Goal: Task Accomplishment & Management: Use online tool/utility

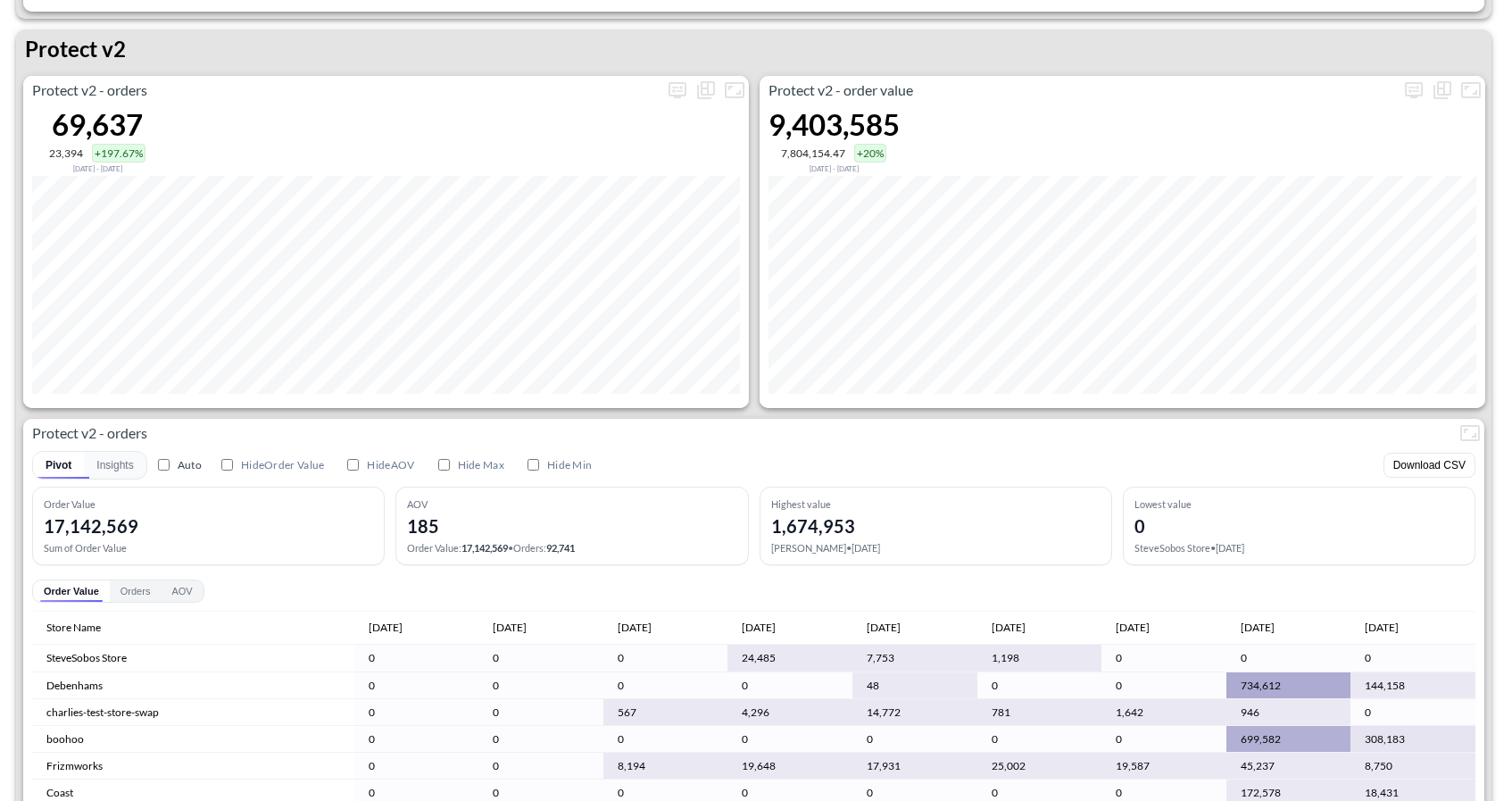
scroll to position [3317, 0]
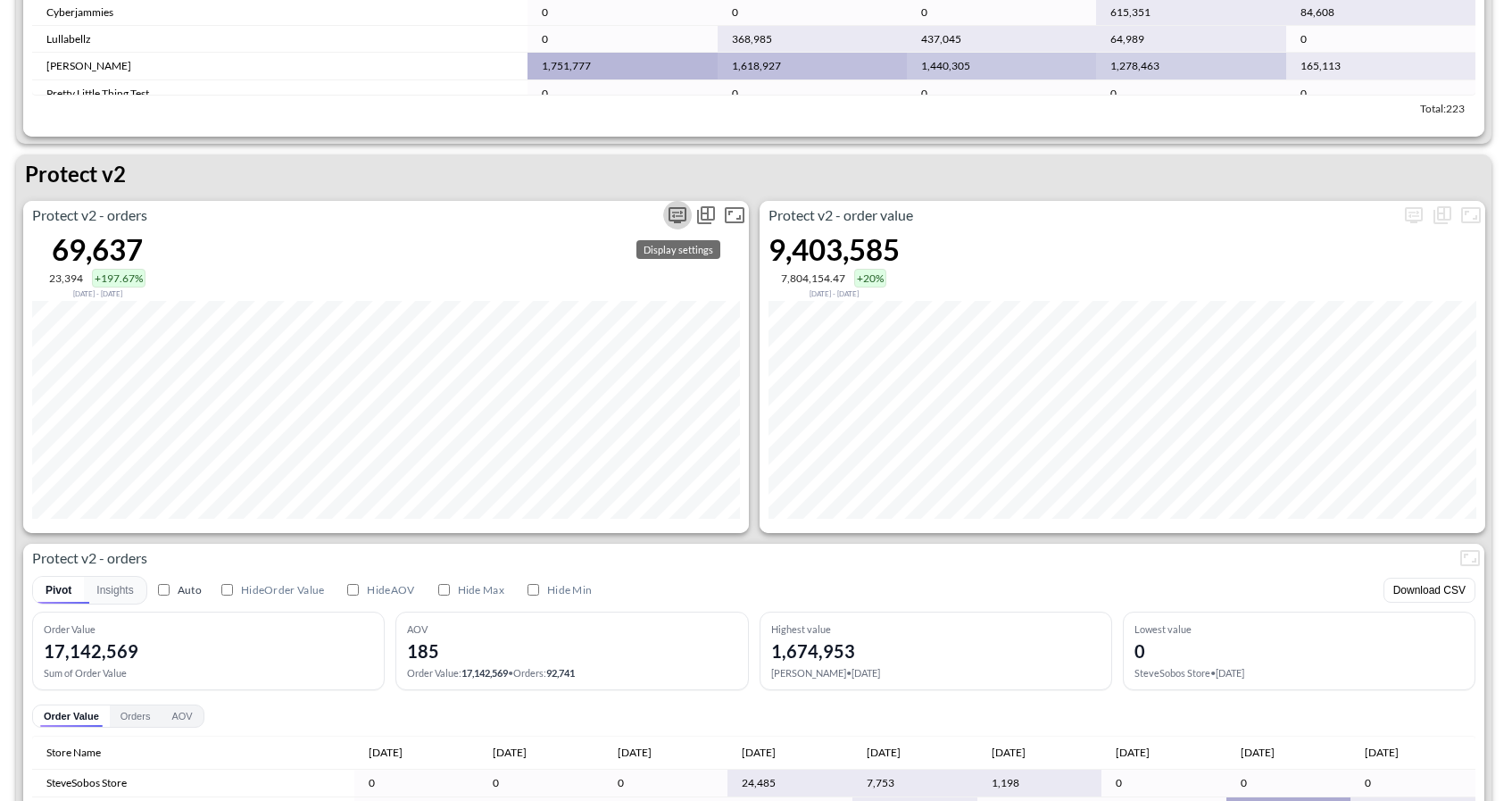
click at [675, 216] on icon "more" at bounding box center [678, 215] width 21 height 21
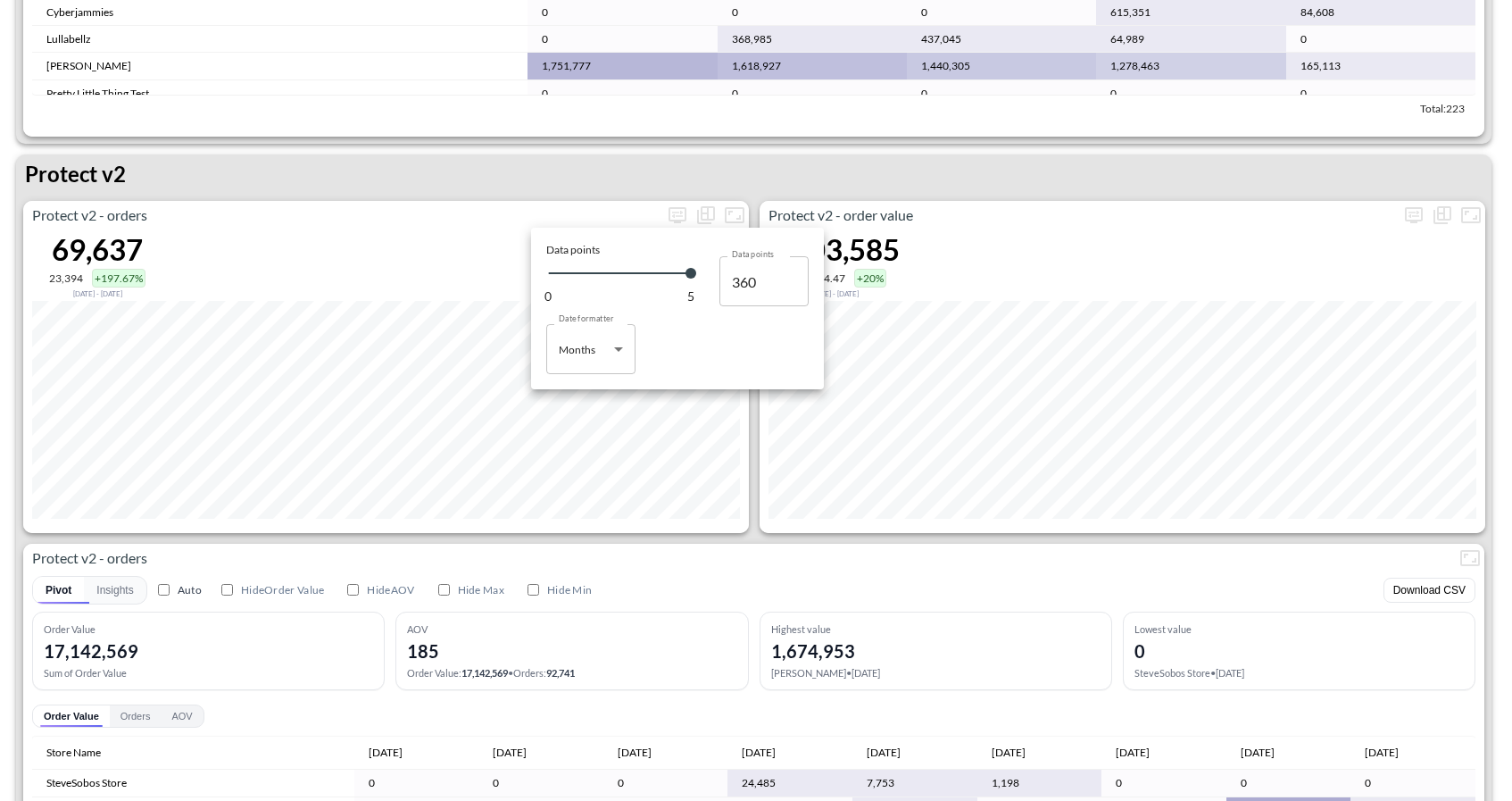
click at [632, 350] on body "BI.P.EYE, Interactive Analytics Dashboards 1 Filters Iso Date Jun 01, 2025 Glob…" at bounding box center [756, 400] width 1512 height 801
click at [608, 398] on li "Days" at bounding box center [591, 395] width 89 height 27
type input "Days"
type input "126"
click at [757, 524] on div at bounding box center [756, 400] width 1512 height 801
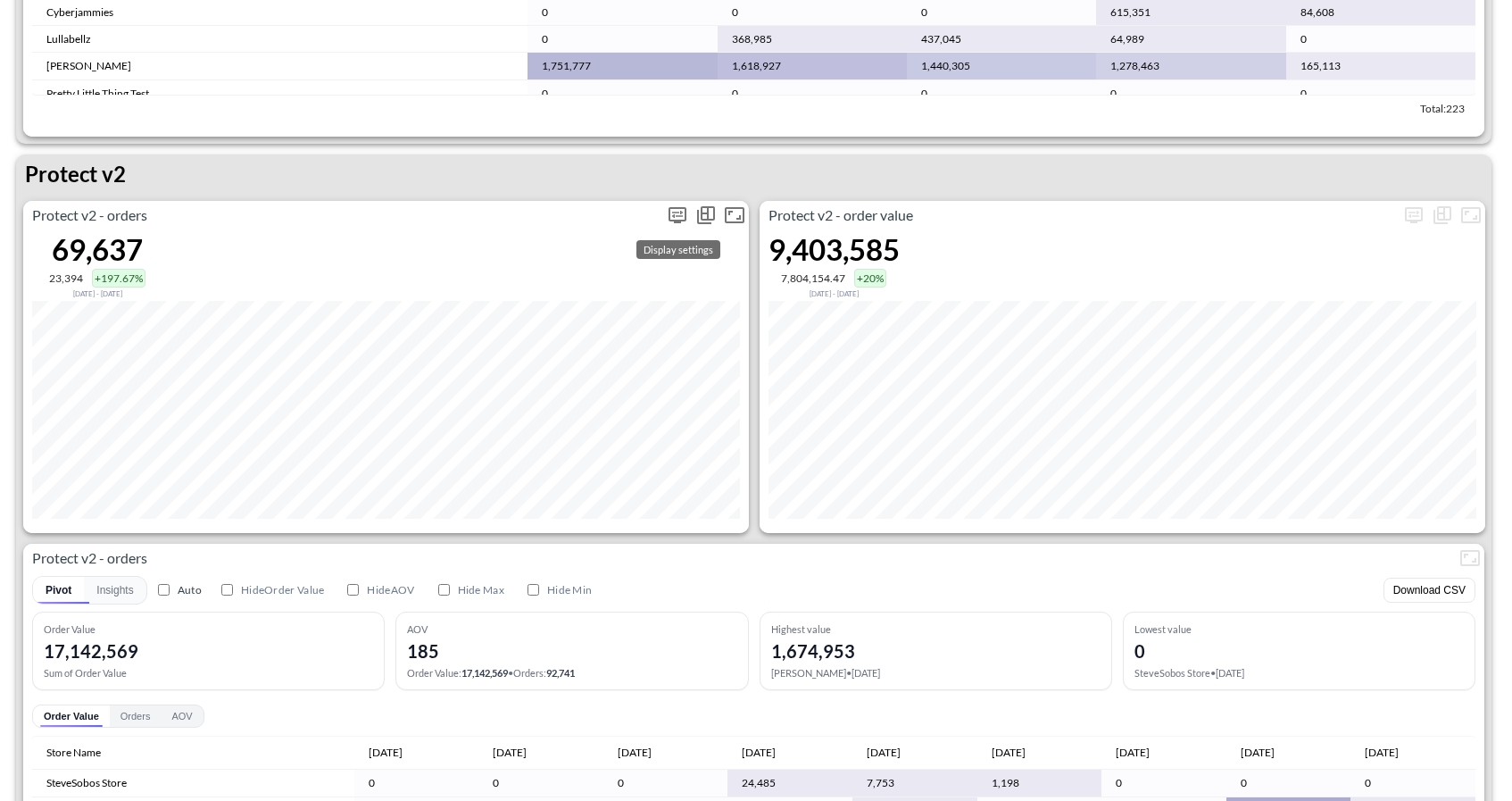
click at [678, 215] on icon "more" at bounding box center [678, 215] width 21 height 21
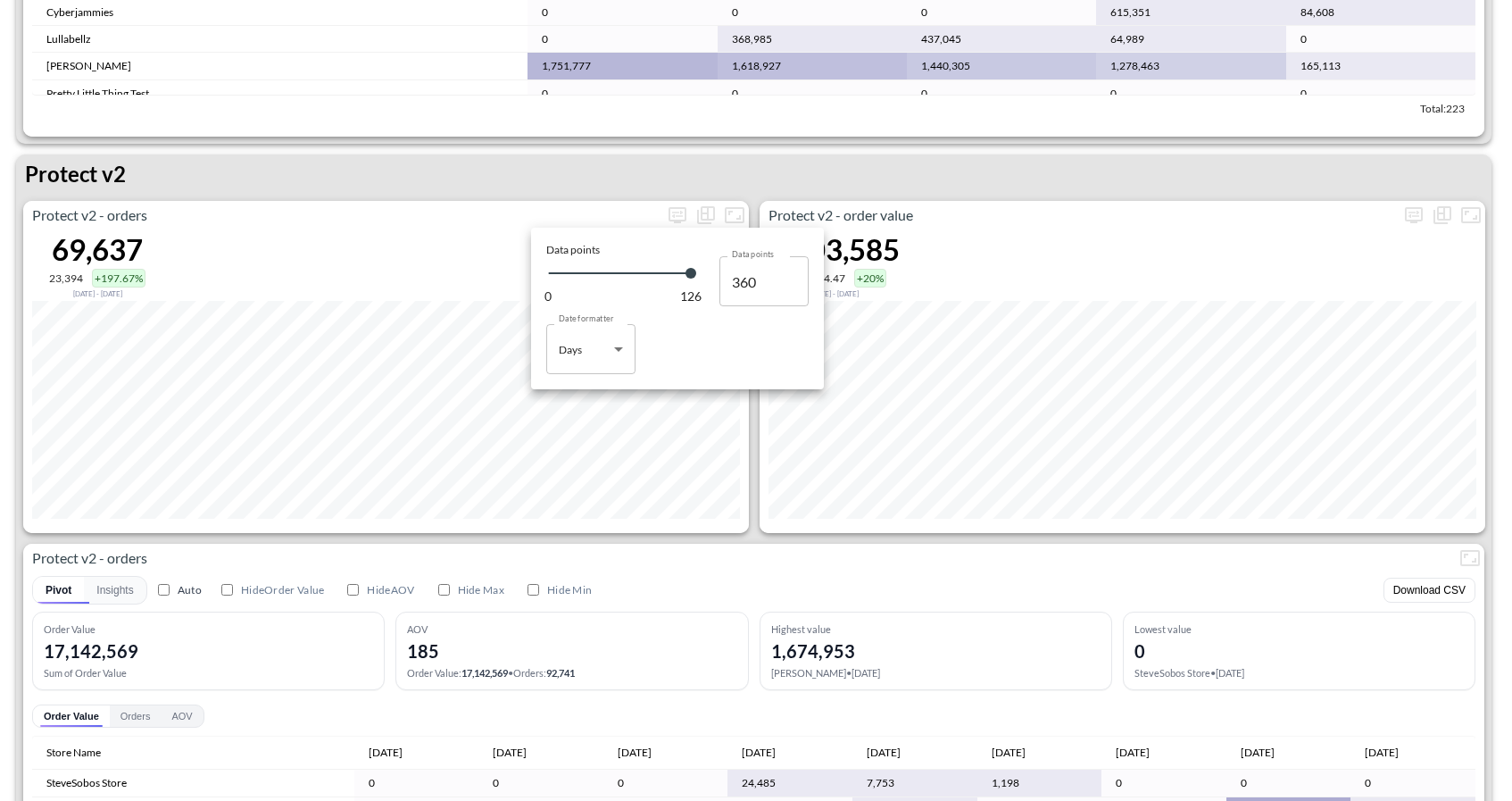
click at [572, 362] on body "BI.P.EYE, Interactive Analytics Dashboards 1 Filters Iso Date Jun 01, 2025 Glob…" at bounding box center [756, 400] width 1512 height 801
click at [595, 421] on div "Months" at bounding box center [579, 421] width 37 height 16
type input "Months"
click at [632, 564] on div at bounding box center [756, 400] width 1512 height 801
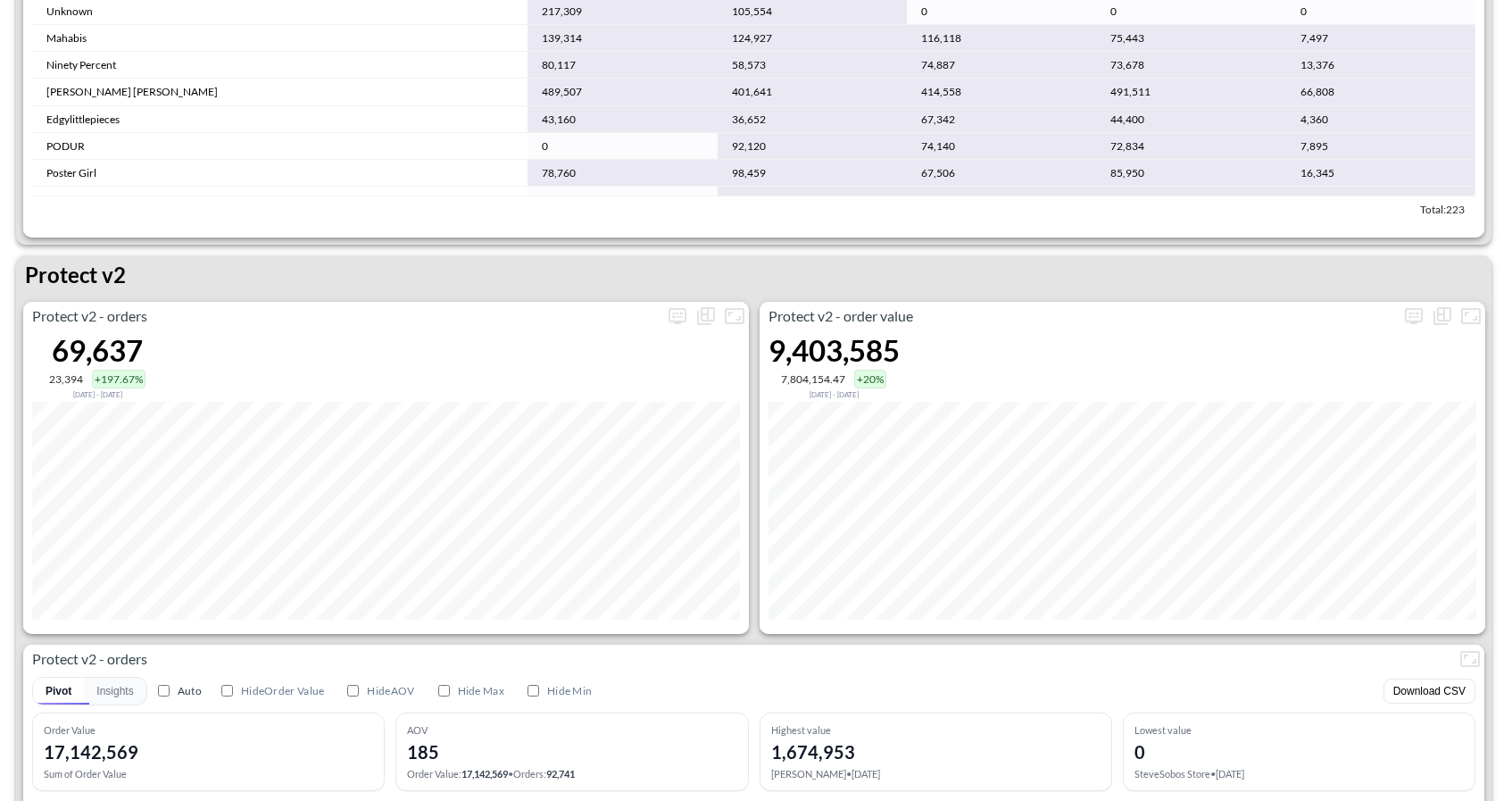
scroll to position [3247, 0]
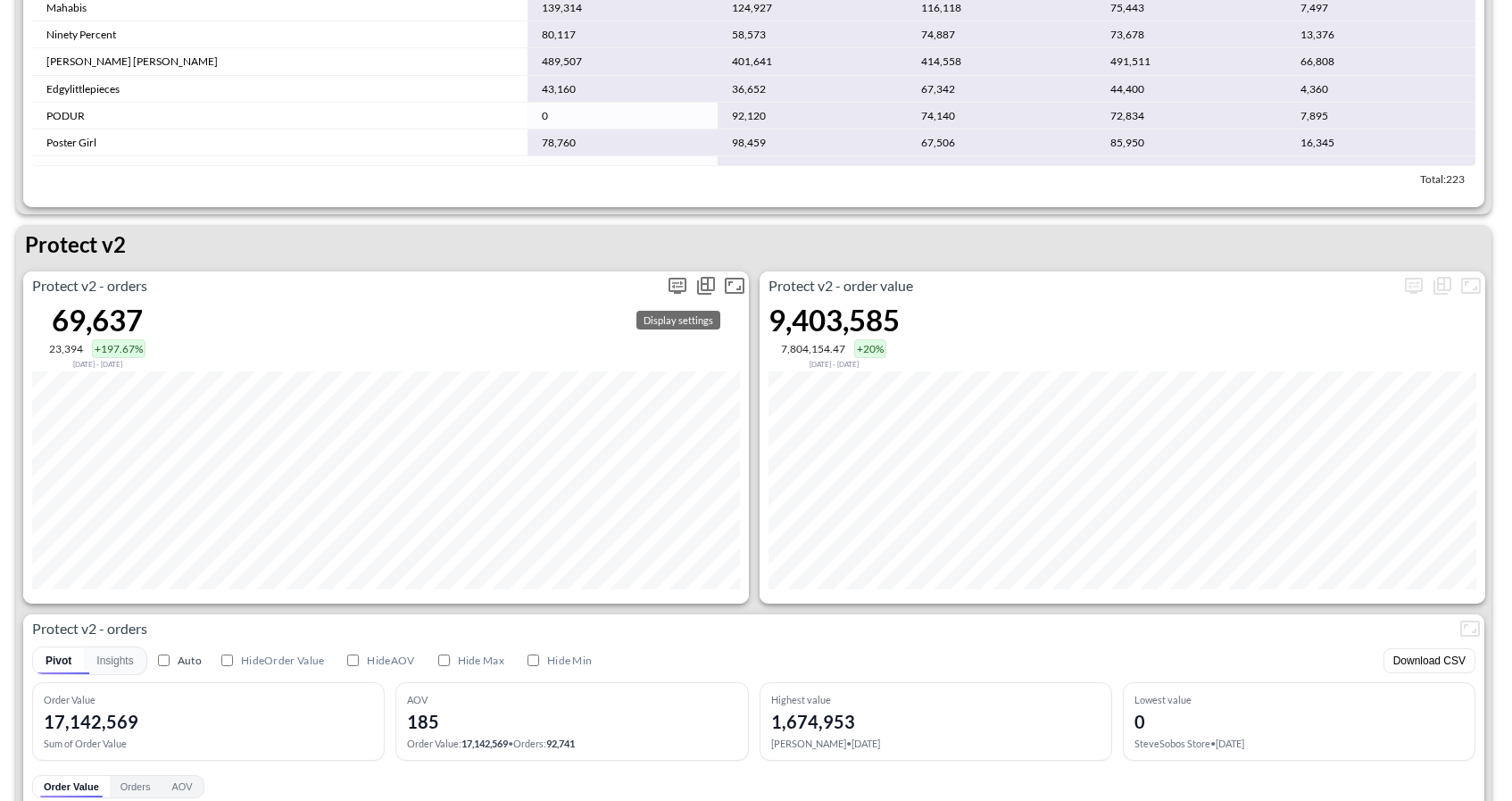
click at [682, 287] on icon "more" at bounding box center [678, 286] width 21 height 21
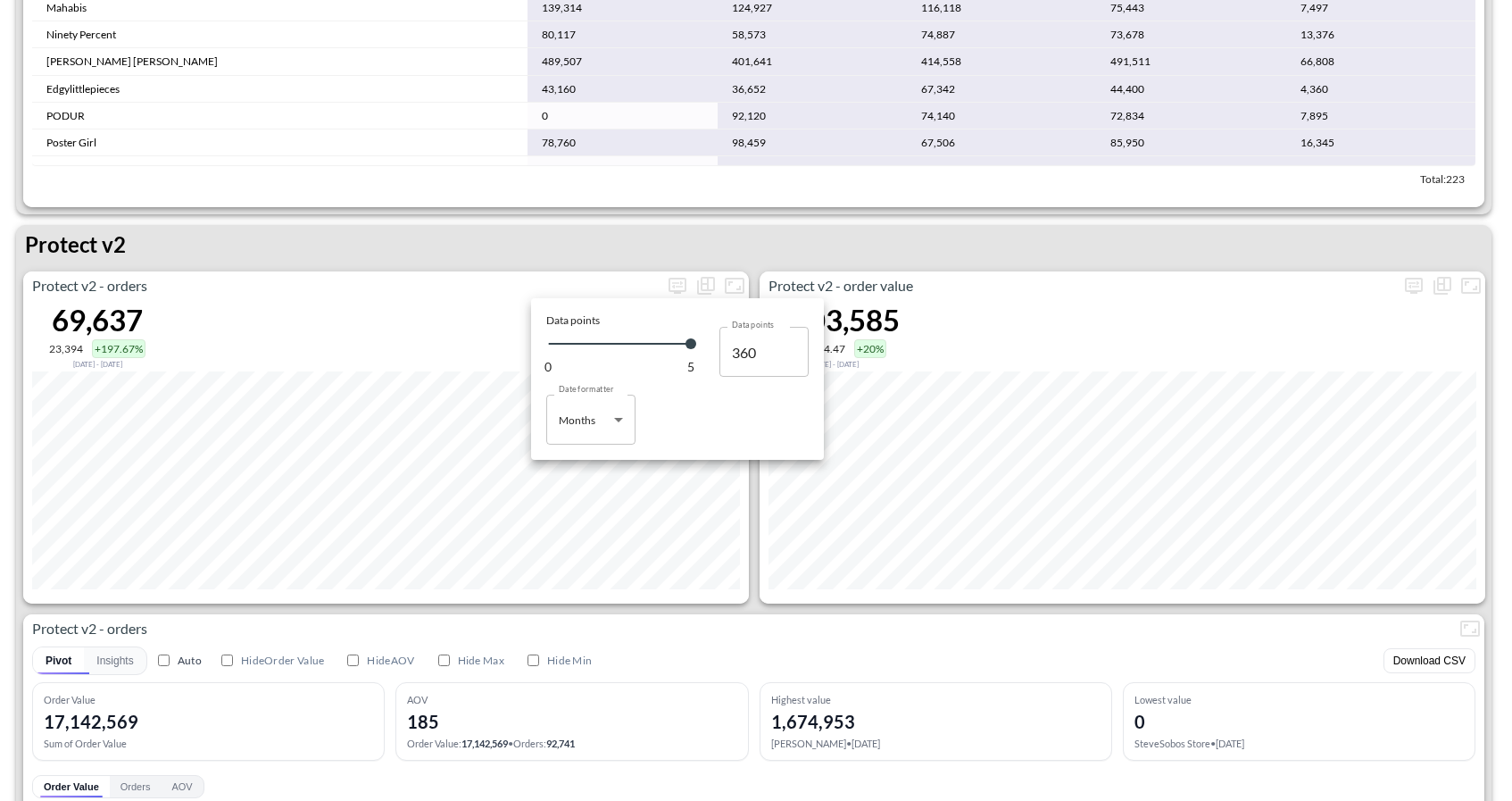
click at [602, 424] on body "BI.P.EYE, Interactive Analytics Dashboards 1 Filters Iso Date Jun 01, 2025 Glob…" at bounding box center [756, 400] width 1512 height 801
click at [572, 465] on div "Days" at bounding box center [572, 465] width 23 height 16
type input "Days"
type input "126"
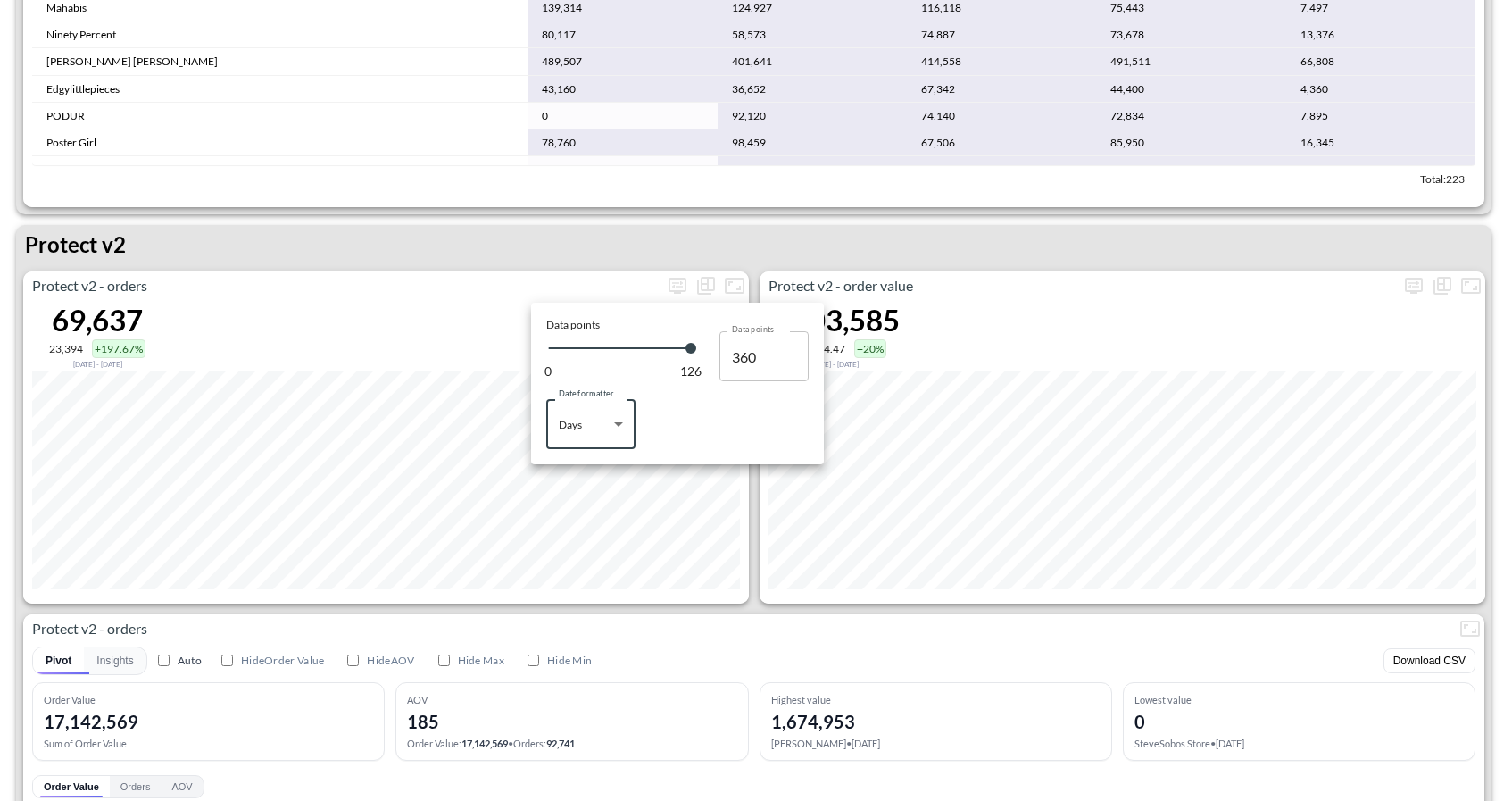
click at [668, 596] on div at bounding box center [756, 400] width 1512 height 801
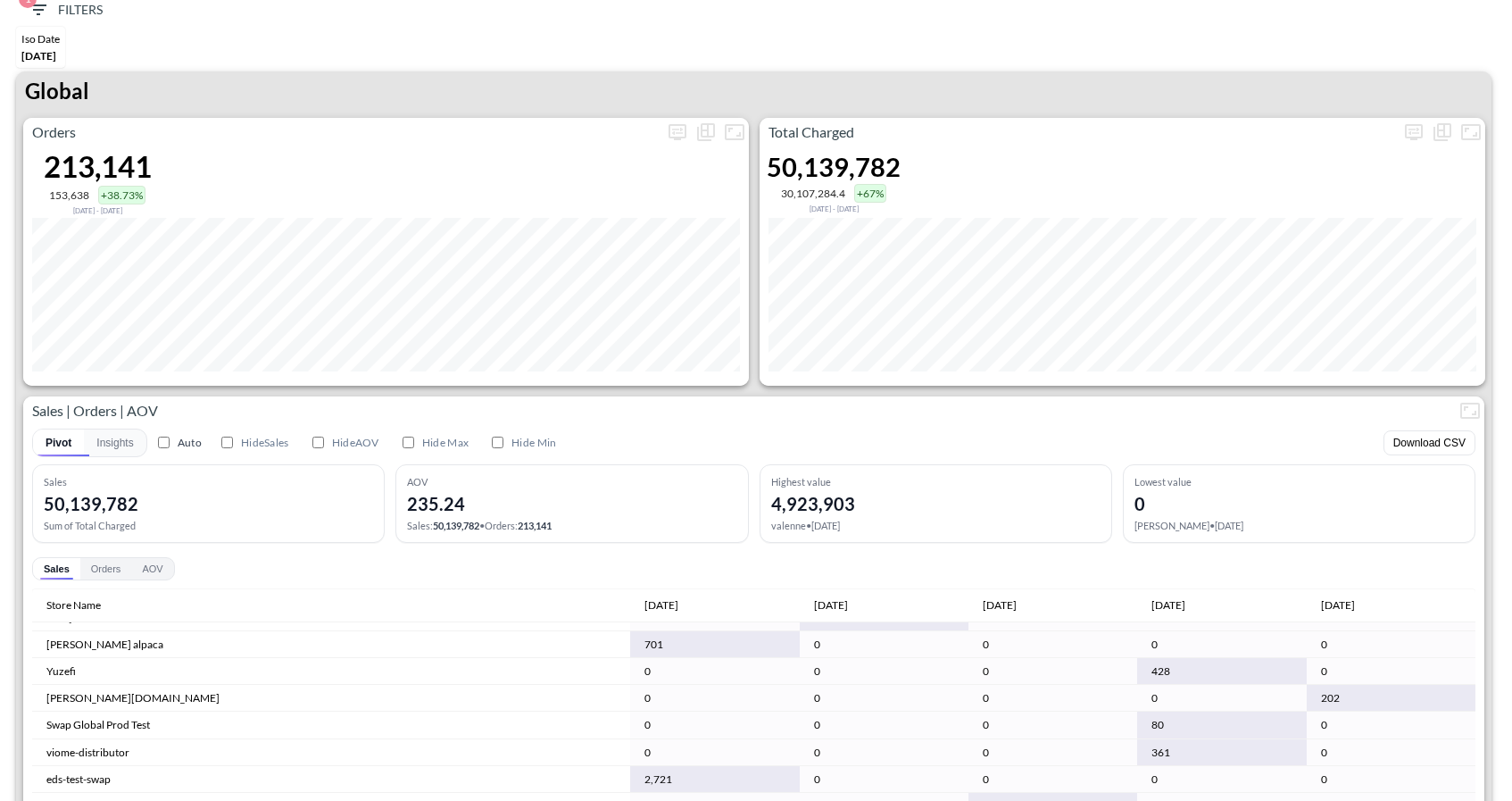
scroll to position [0, 0]
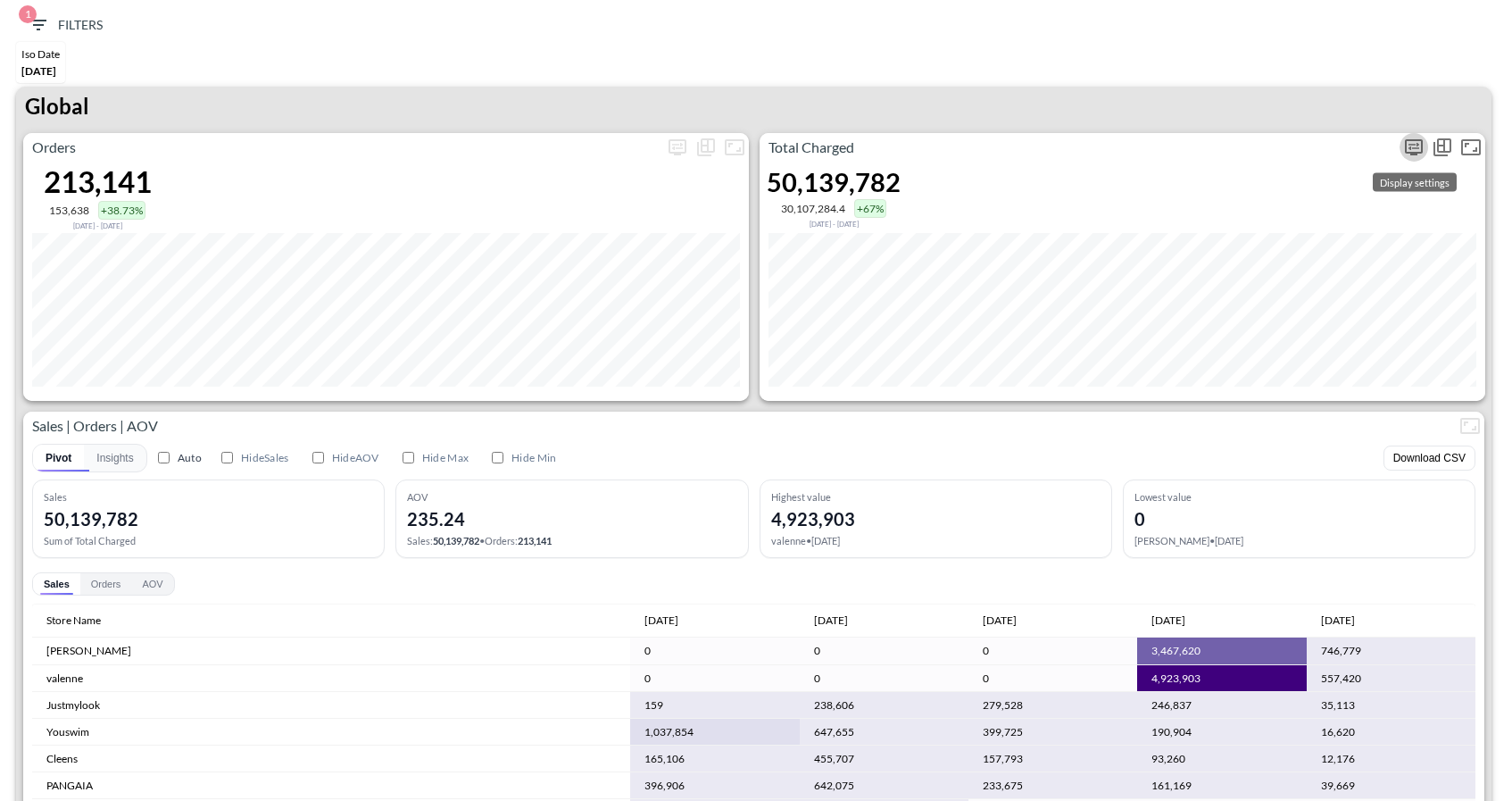
click at [1420, 147] on icon "more" at bounding box center [1414, 147] width 21 height 21
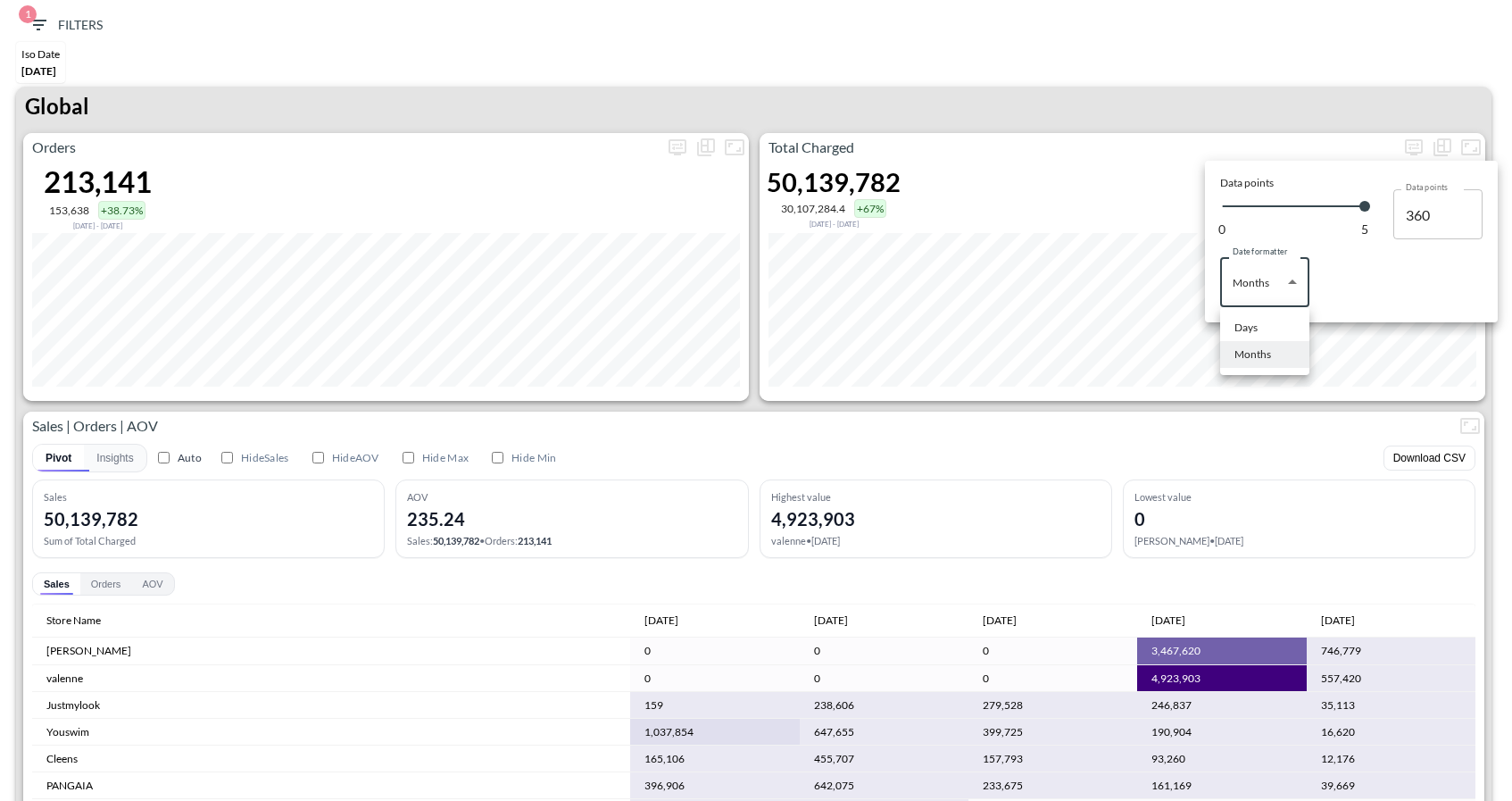
click at [1266, 265] on body "BI.P.EYE, Interactive Analytics Dashboards 1 Filters Iso Date Jun 01, 2025 Glob…" at bounding box center [756, 400] width 1512 height 801
click at [1257, 318] on li "Days" at bounding box center [1265, 328] width 89 height 27
type input "Days"
type input "126"
click at [1162, 127] on div at bounding box center [756, 400] width 1512 height 801
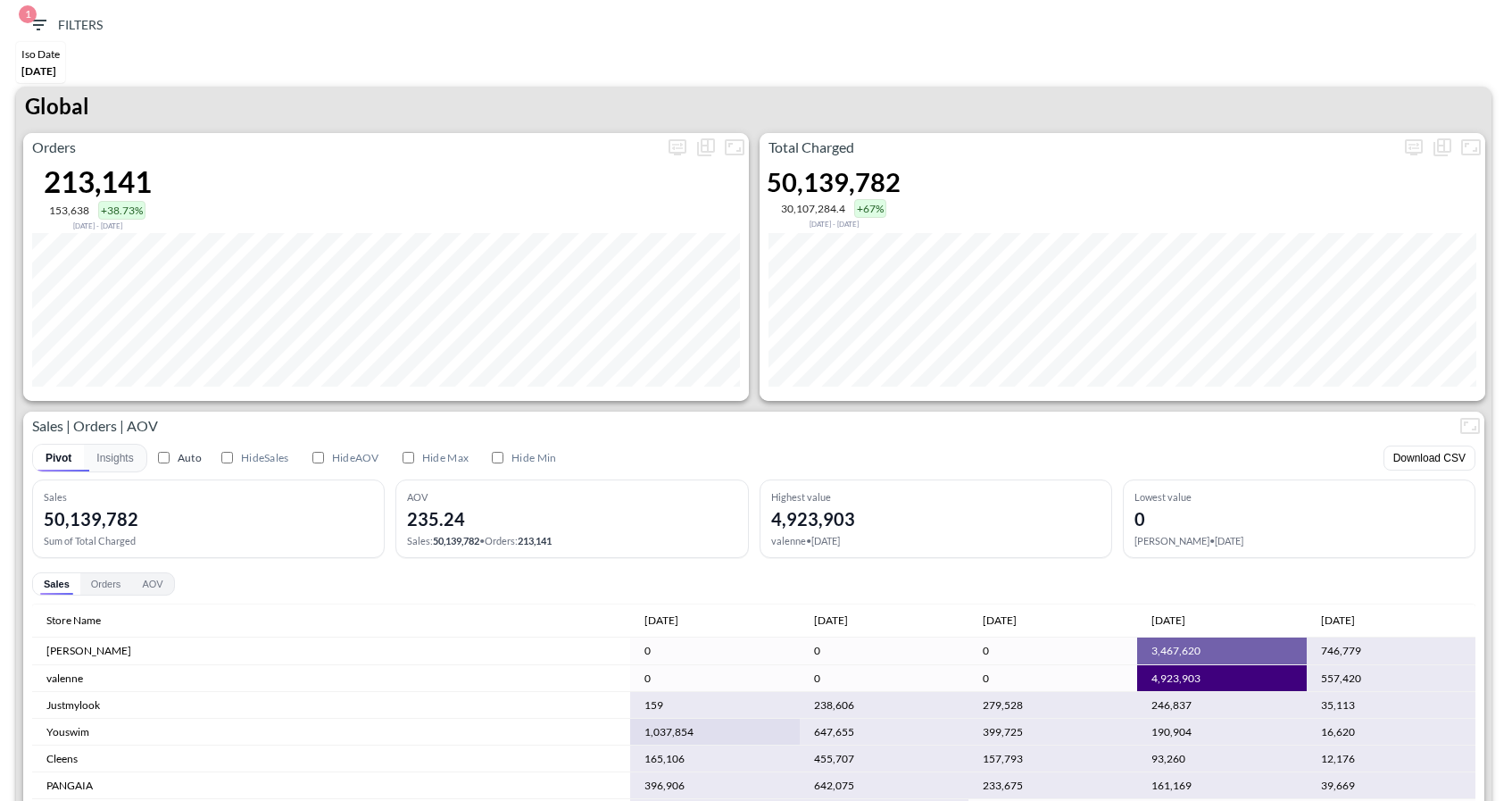
click at [1162, 127] on div "Global" at bounding box center [755, 110] width 1476 height 47
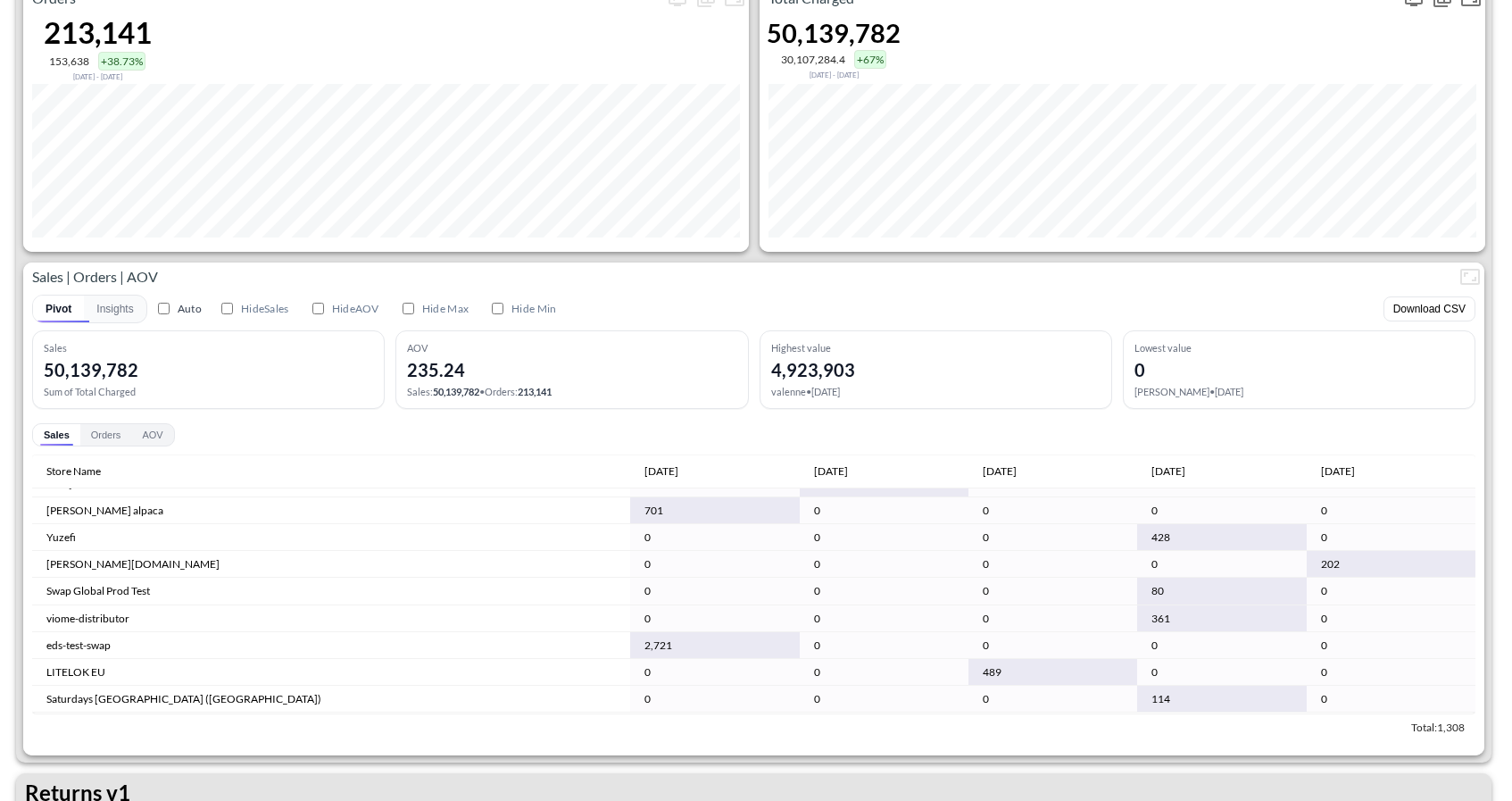
scroll to position [9899, 0]
